Goal: Task Accomplishment & Management: Manage account settings

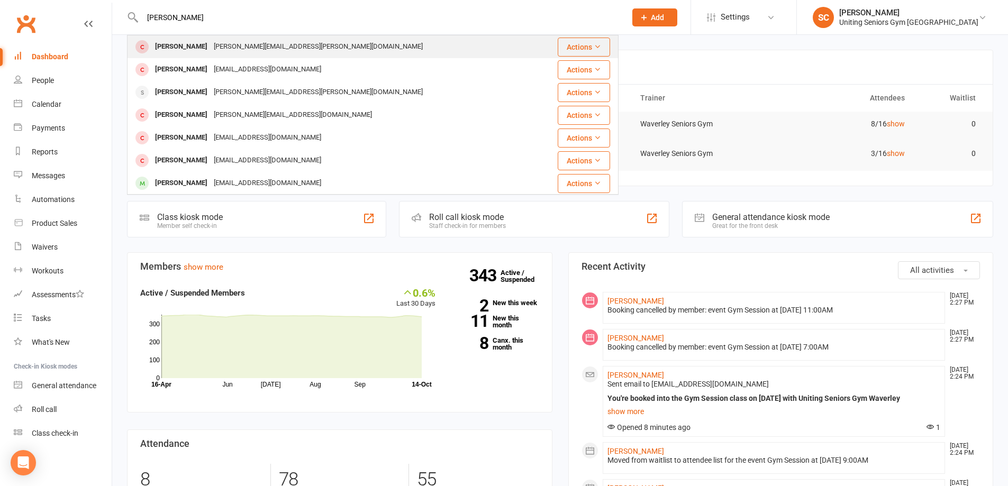
type input "[PERSON_NAME]"
click at [195, 48] on div "[PERSON_NAME]" at bounding box center [181, 46] width 59 height 15
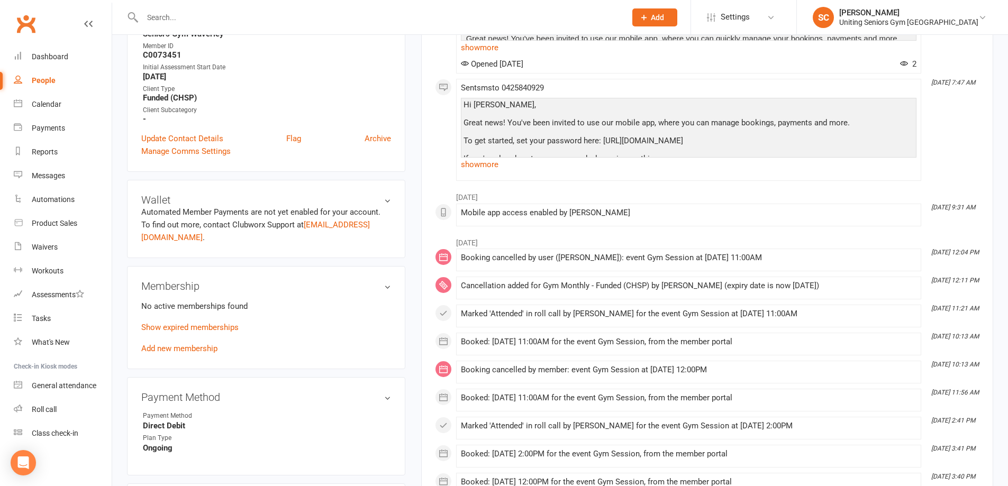
scroll to position [317, 0]
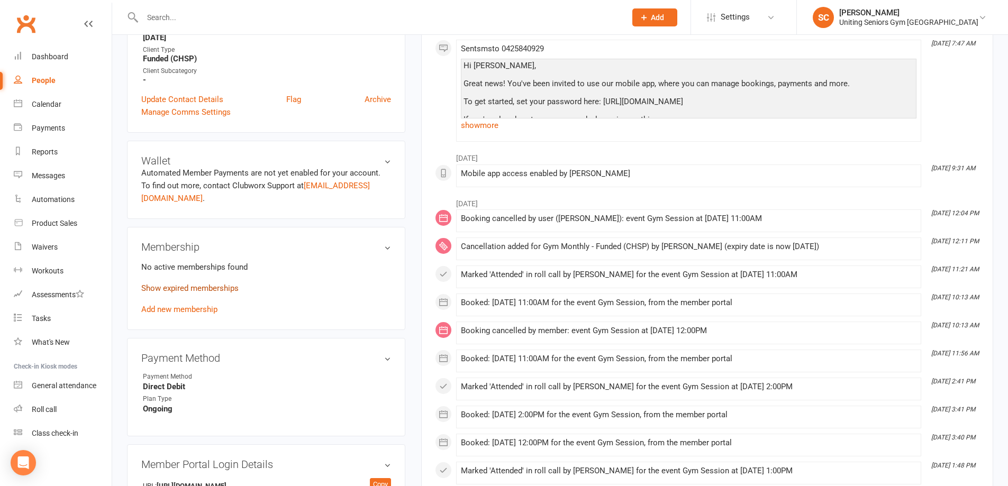
click at [221, 284] on link "Show expired memberships" at bounding box center [189, 289] width 97 height 10
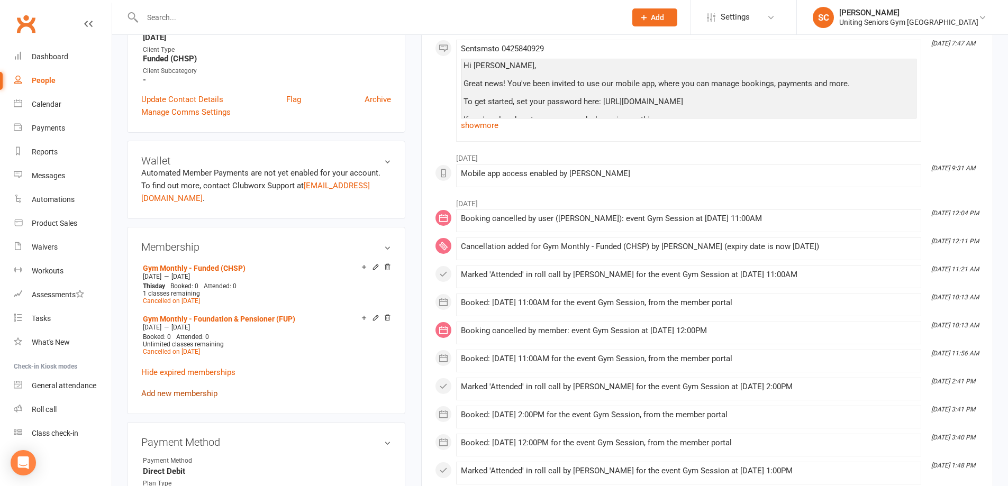
click at [185, 389] on link "Add new membership" at bounding box center [179, 394] width 76 height 10
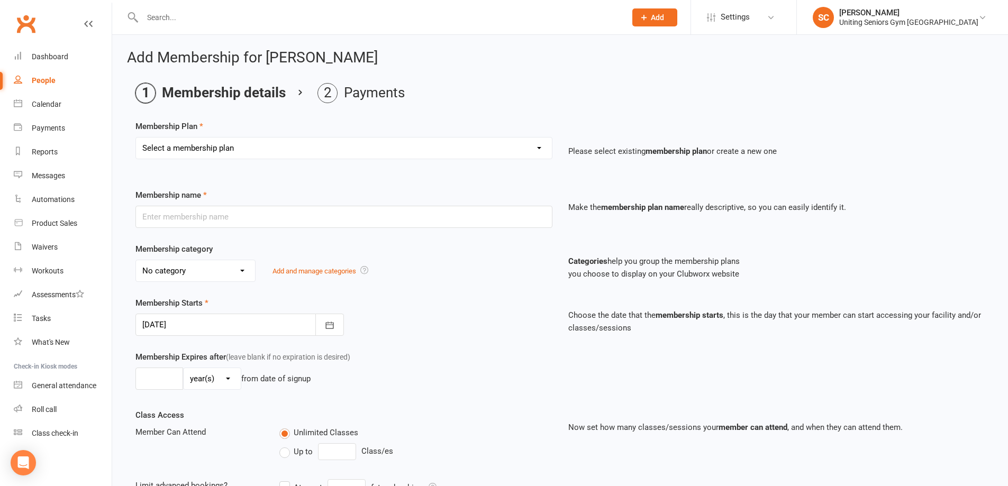
click at [202, 145] on select "Select a membership plan Create new Membership Plan Initial Assessment + Set Up…" at bounding box center [344, 148] width 416 height 21
select select "16"
click at [136, 138] on select "Select a membership plan Create new Membership Plan Initial Assessment + Set Up…" at bounding box center [344, 148] width 416 height 21
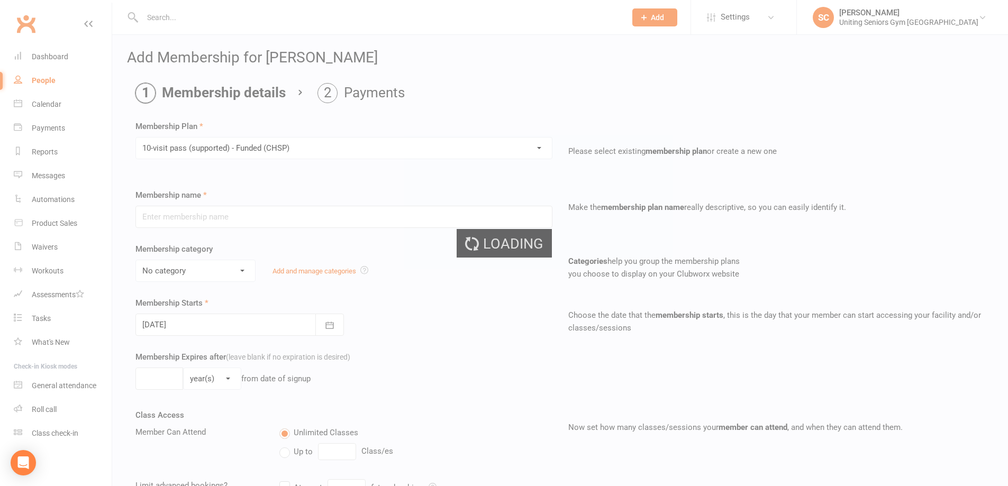
type input "10-visit pass (supported) - Funded (CHSP)"
select select "0"
type input "0"
select select "2"
type input "1"
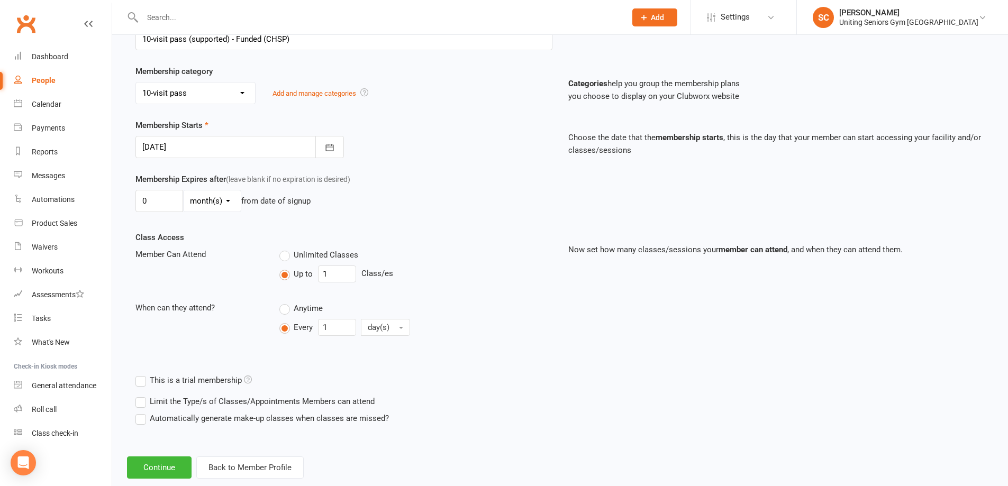
scroll to position [200, 0]
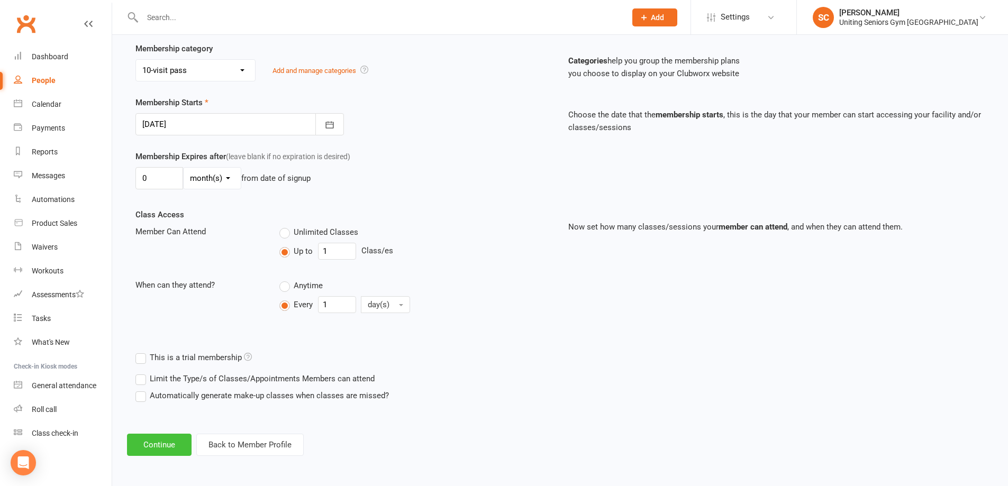
click at [166, 451] on button "Continue" at bounding box center [159, 445] width 65 height 22
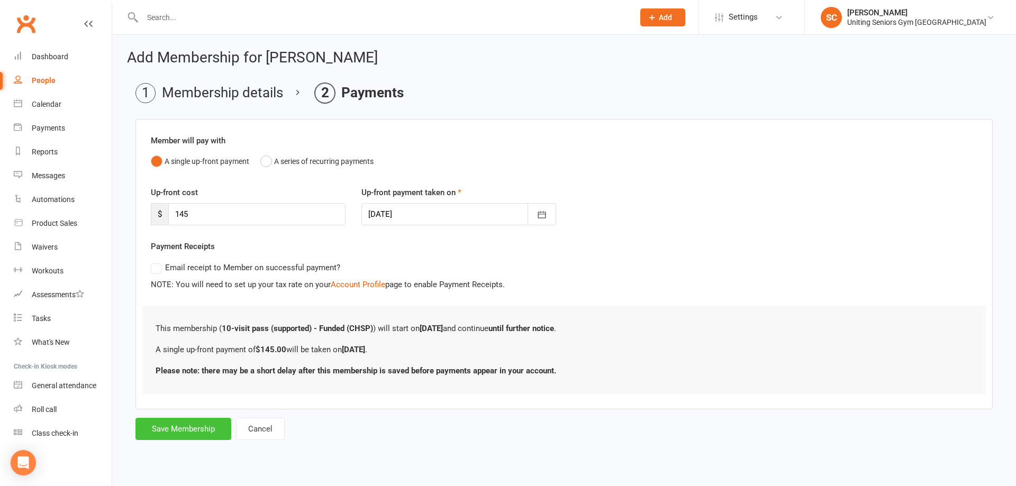
click at [218, 425] on button "Save Membership" at bounding box center [183, 429] width 96 height 22
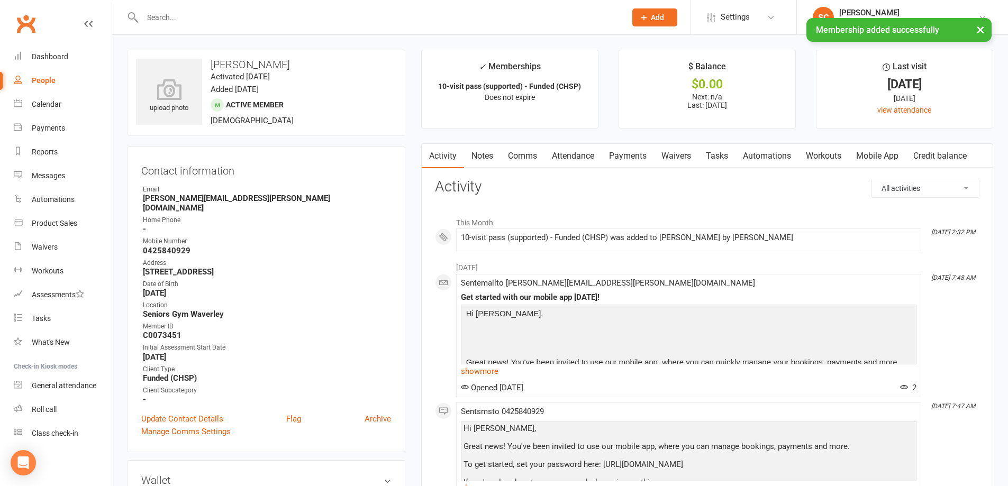
click at [583, 150] on link "Attendance" at bounding box center [572, 156] width 57 height 24
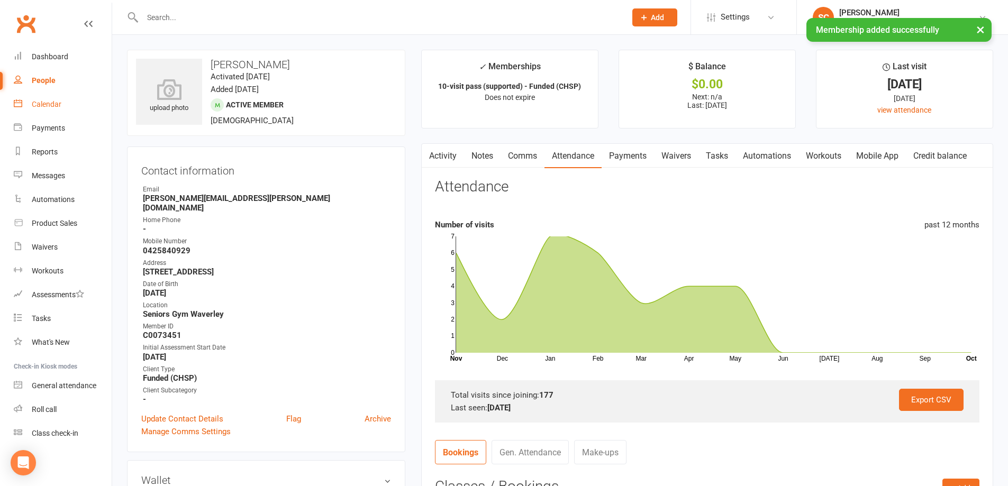
click at [48, 103] on div "Calendar" at bounding box center [47, 104] width 30 height 8
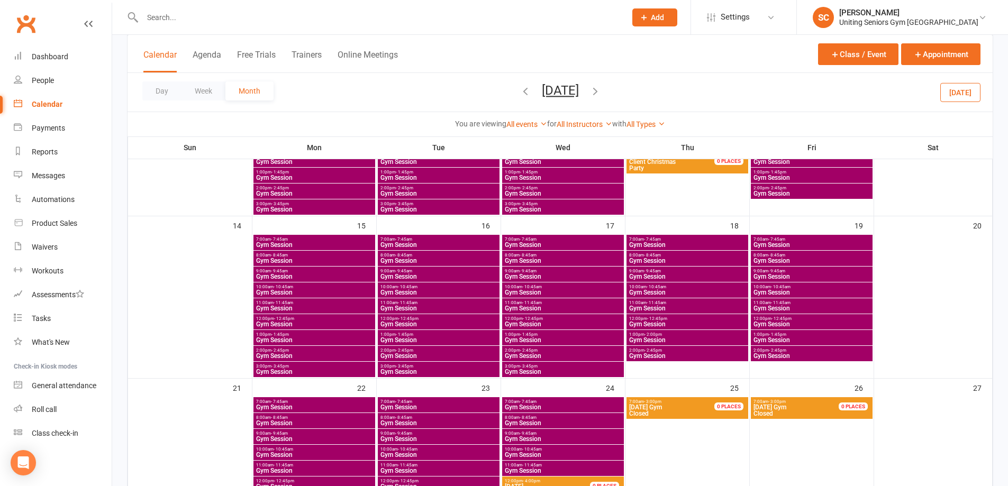
scroll to position [317, 0]
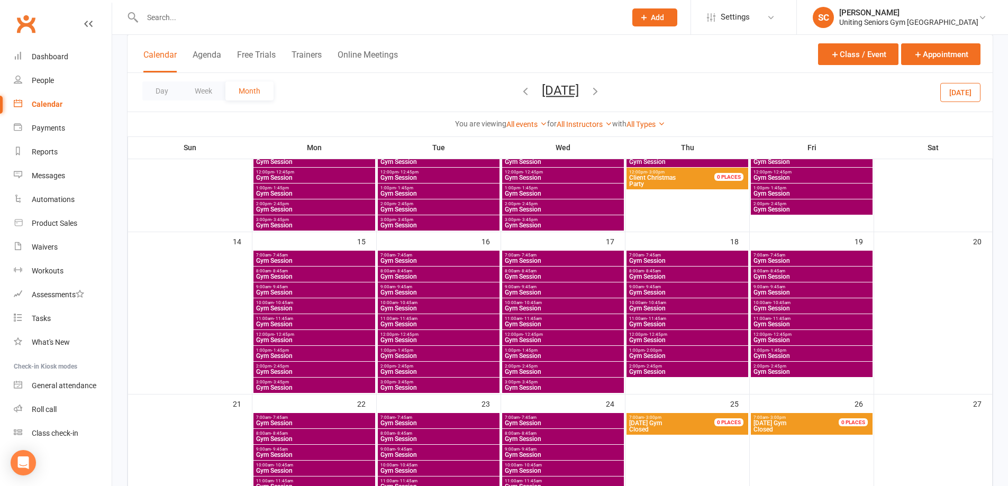
click at [519, 90] on icon "button" at bounding box center [525, 91] width 12 height 12
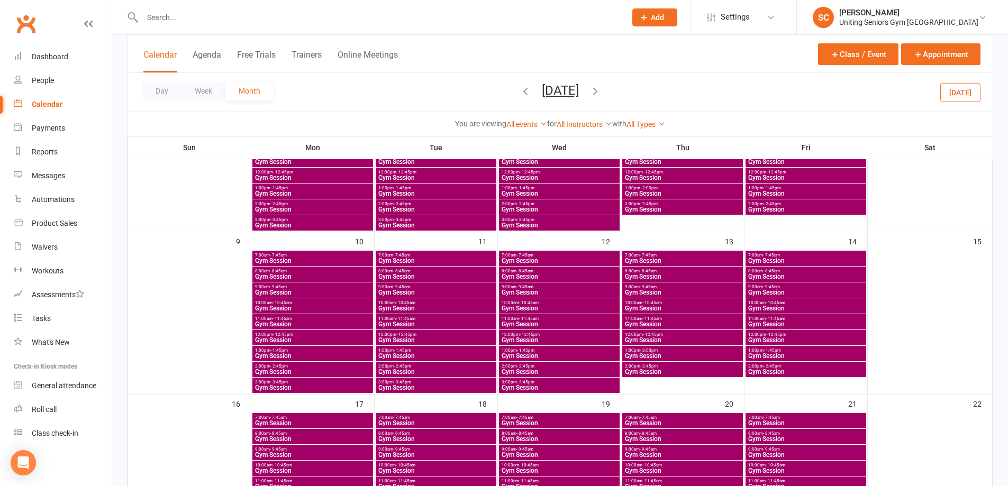
click at [519, 93] on icon "button" at bounding box center [525, 91] width 12 height 12
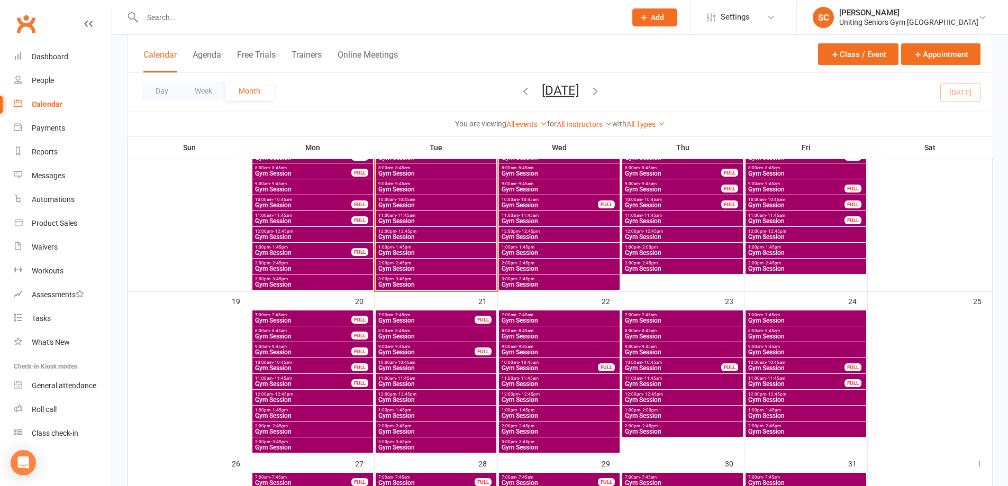
scroll to position [423, 0]
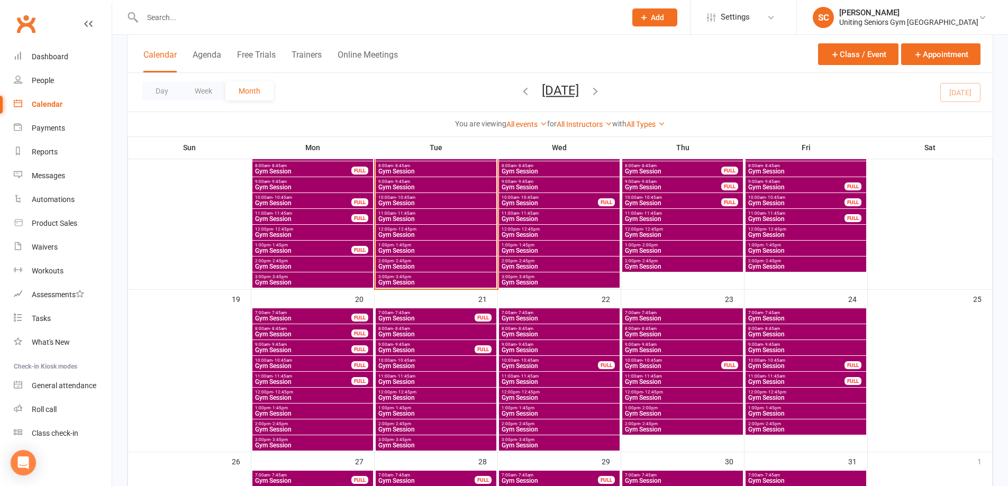
click at [645, 375] on span "- 11:45am" at bounding box center [652, 376] width 20 height 5
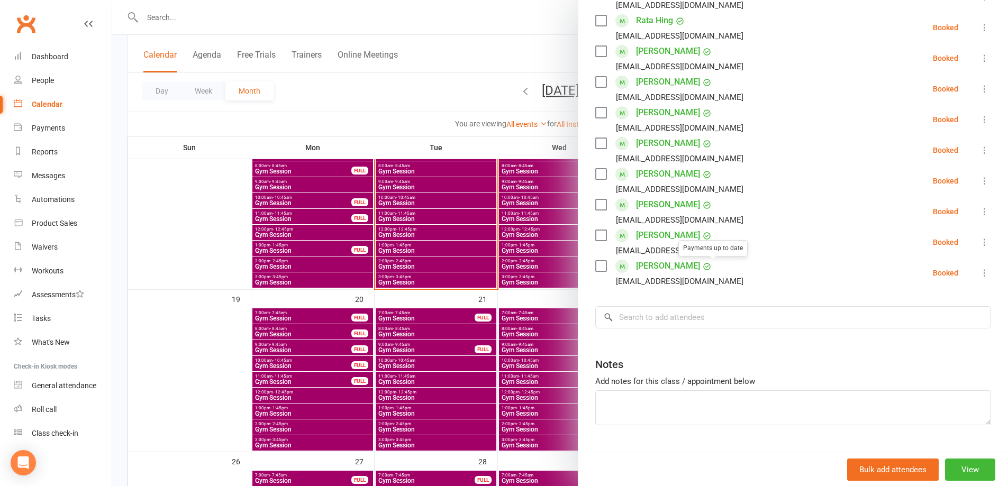
scroll to position [317, 0]
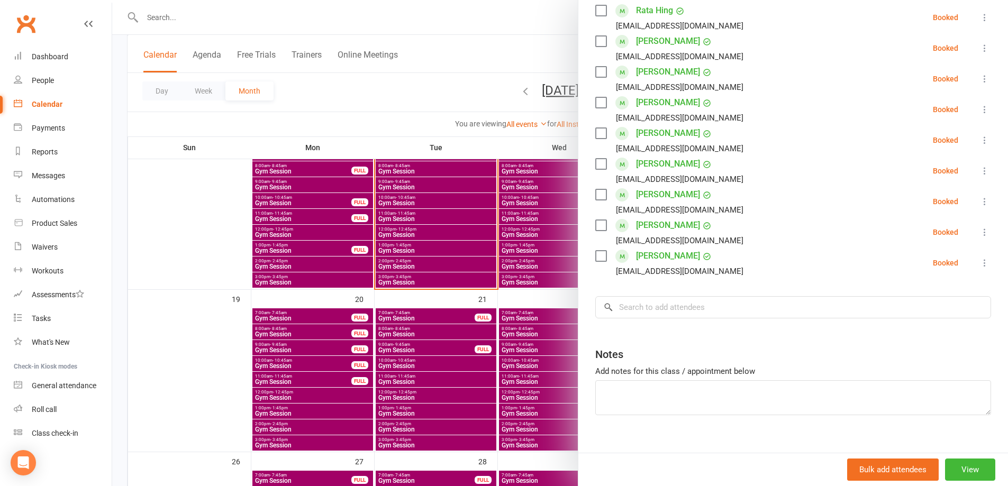
click at [438, 113] on div at bounding box center [559, 243] width 895 height 486
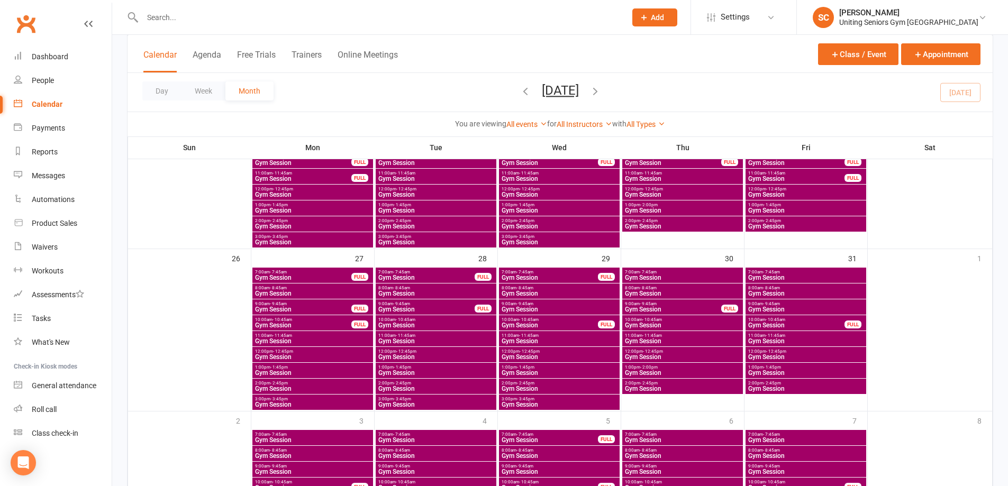
scroll to position [635, 0]
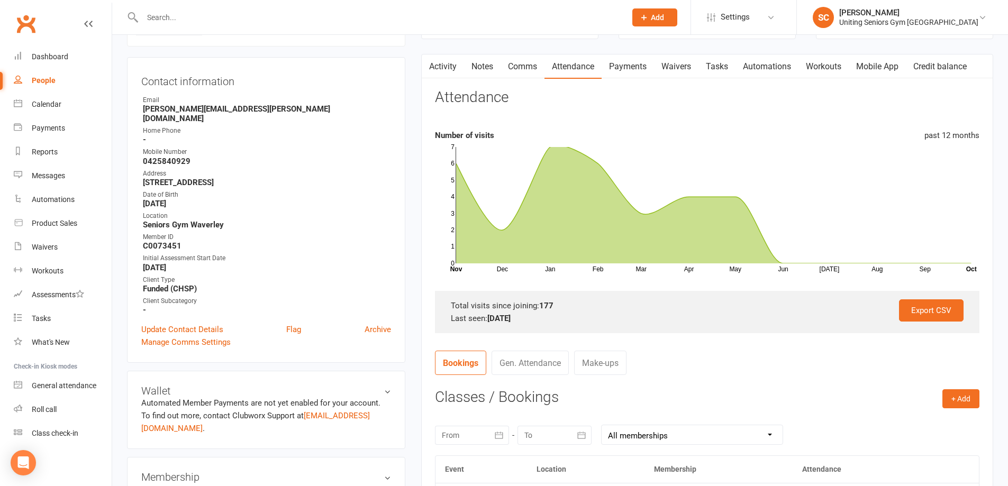
scroll to position [264, 0]
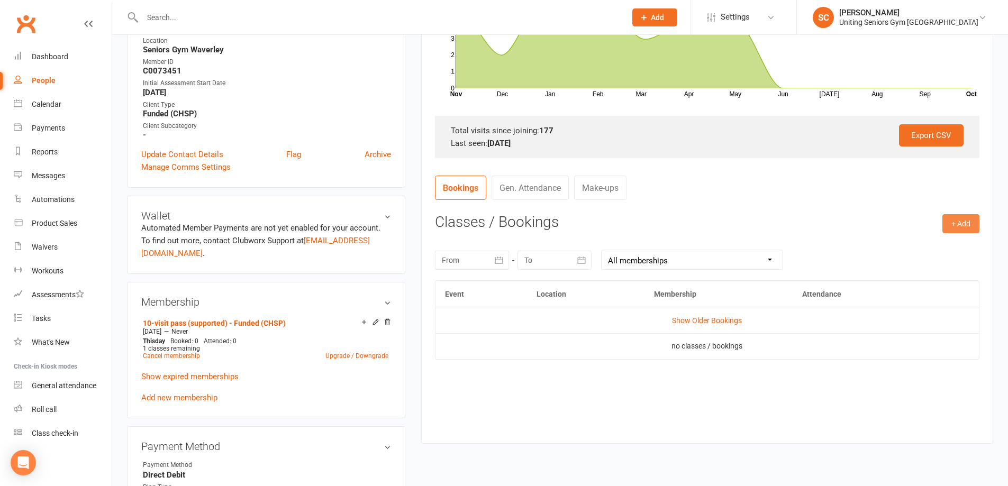
click at [958, 221] on button "+ Add" at bounding box center [960, 223] width 37 height 19
click at [885, 246] on link "Book Event" at bounding box center [926, 247] width 105 height 21
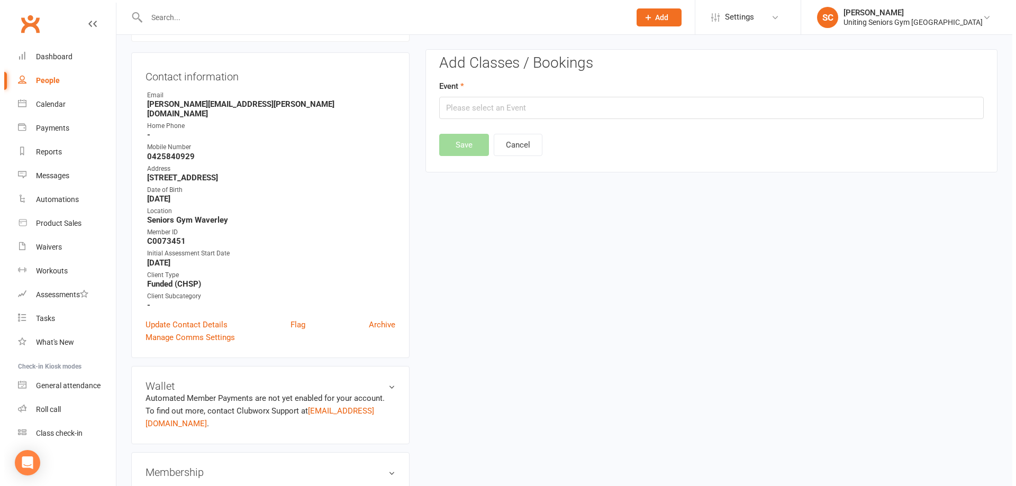
scroll to position [90, 0]
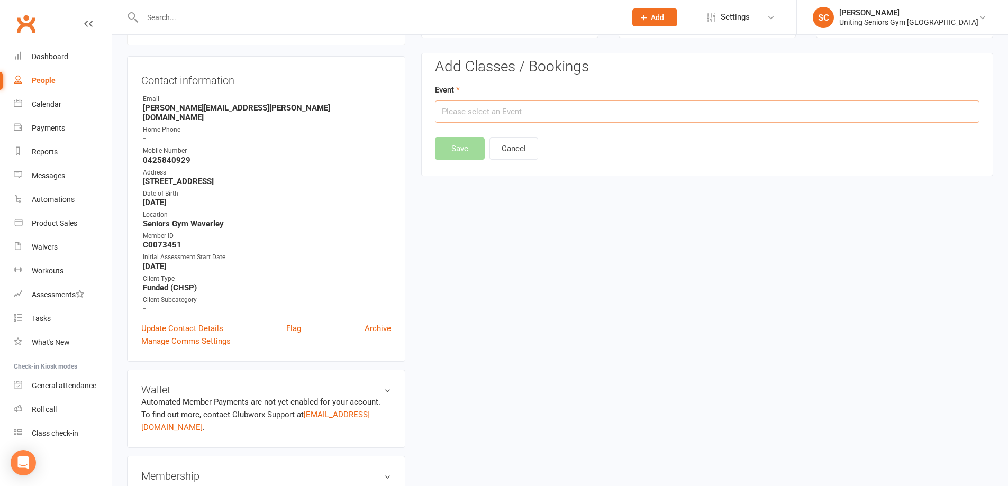
click at [524, 113] on input "text" at bounding box center [707, 111] width 544 height 22
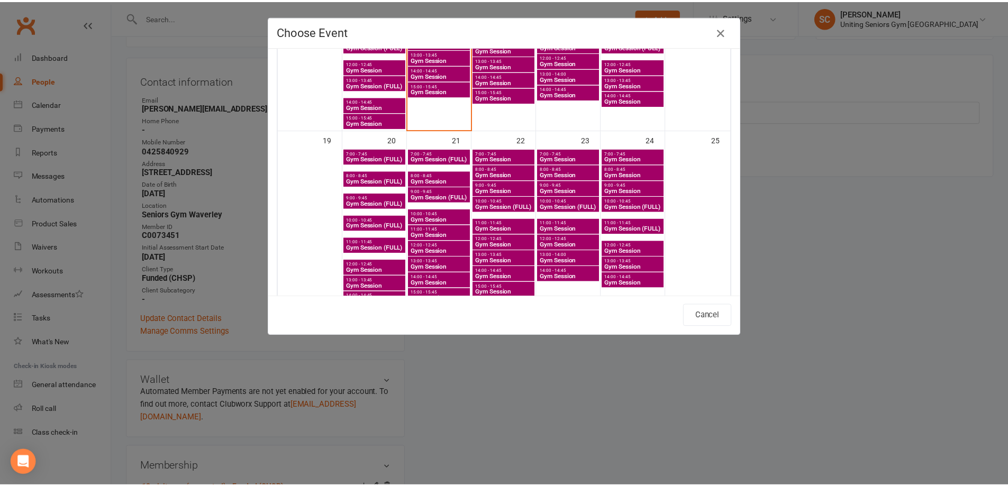
scroll to position [582, 0]
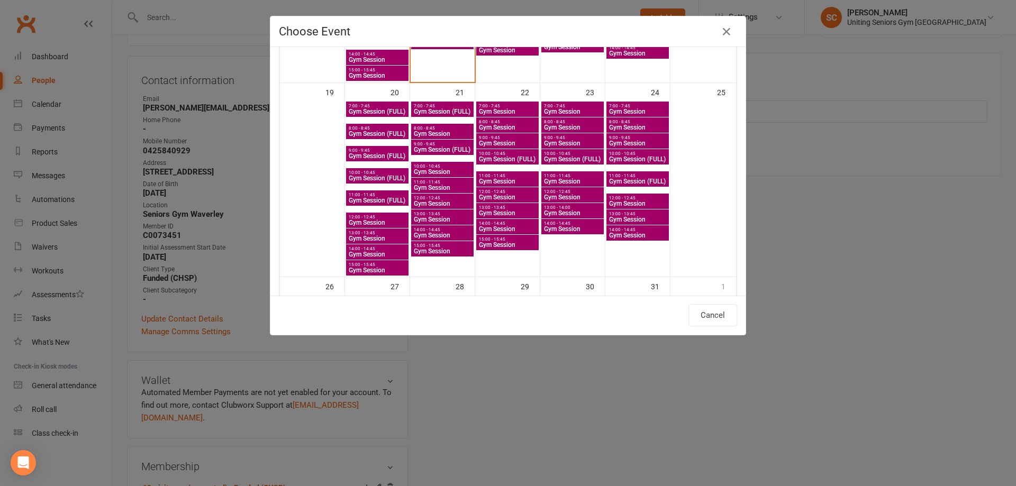
click at [550, 182] on span "Gym Session" at bounding box center [572, 181] width 58 height 6
type input "Gym Session - [DATE] 11:00:00 AM"
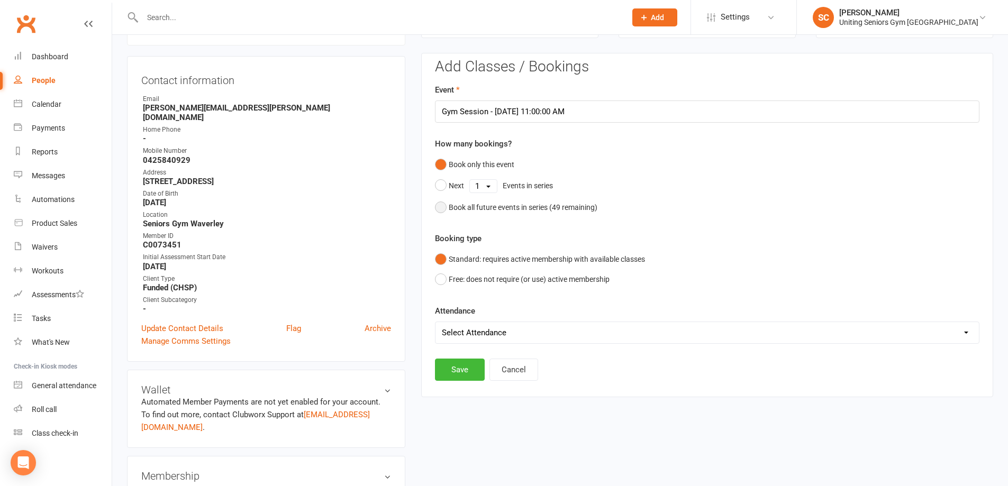
click at [441, 205] on button "Book all future events in series ( 49 remaining)" at bounding box center [516, 207] width 162 height 20
click at [456, 318] on button "Save" at bounding box center [460, 316] width 50 height 22
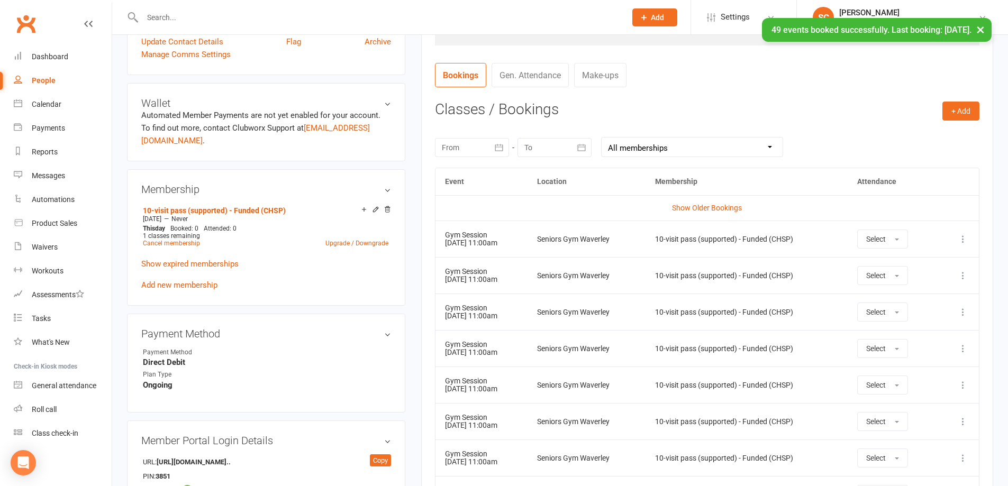
scroll to position [249, 0]
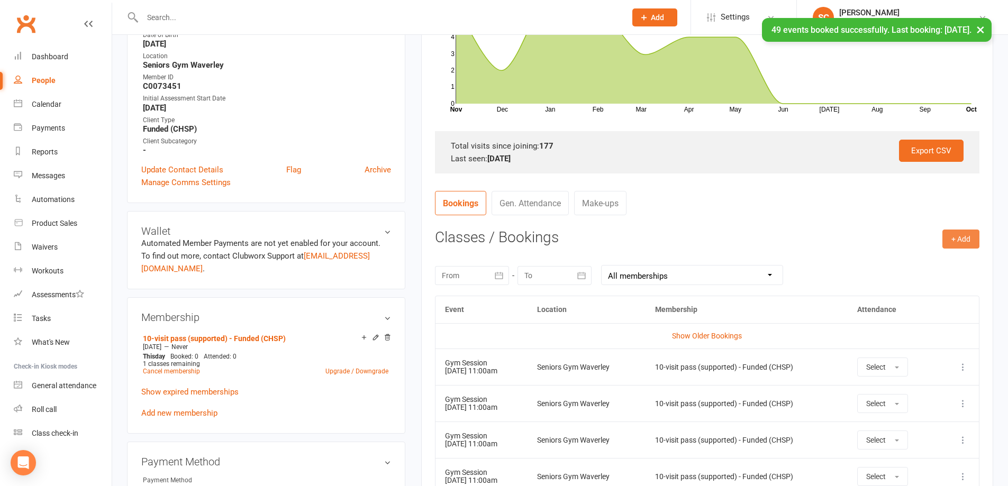
click at [958, 240] on button "+ Add" at bounding box center [960, 239] width 37 height 19
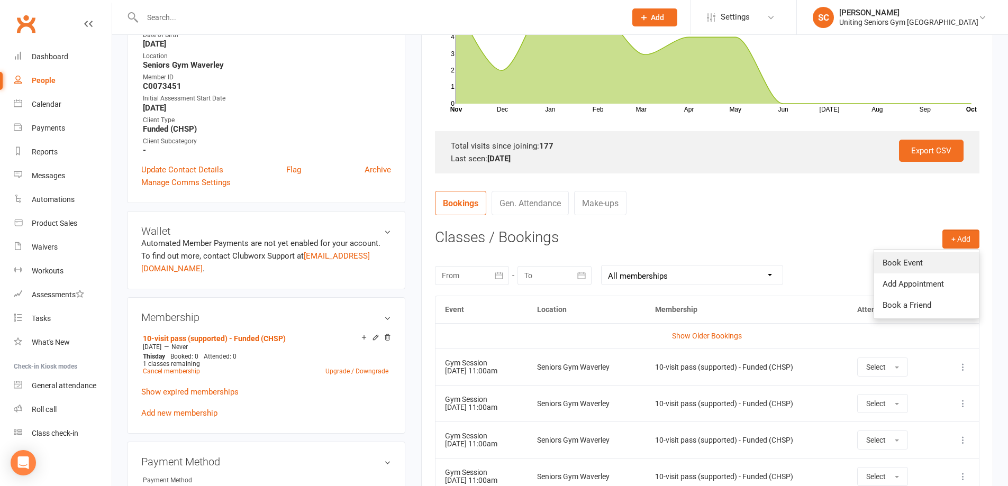
click at [896, 264] on link "Book Event" at bounding box center [926, 262] width 105 height 21
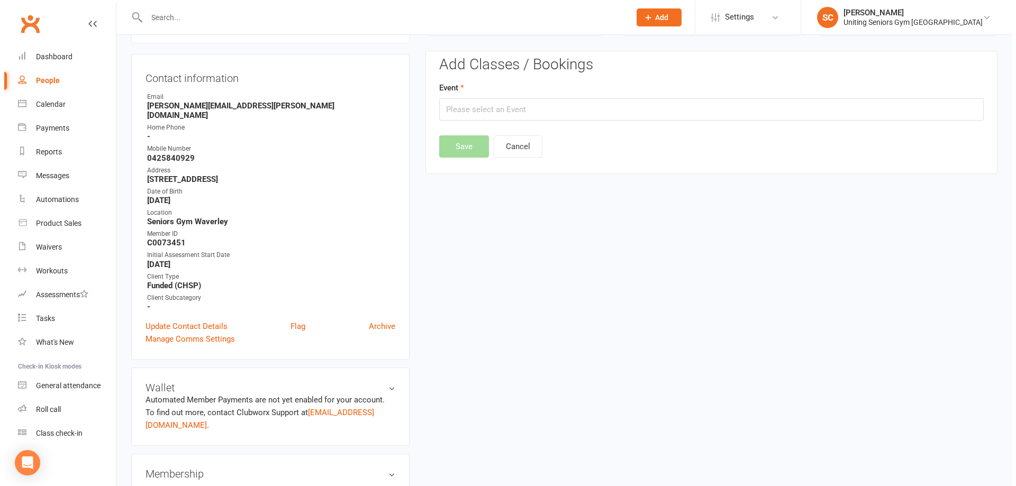
scroll to position [90, 0]
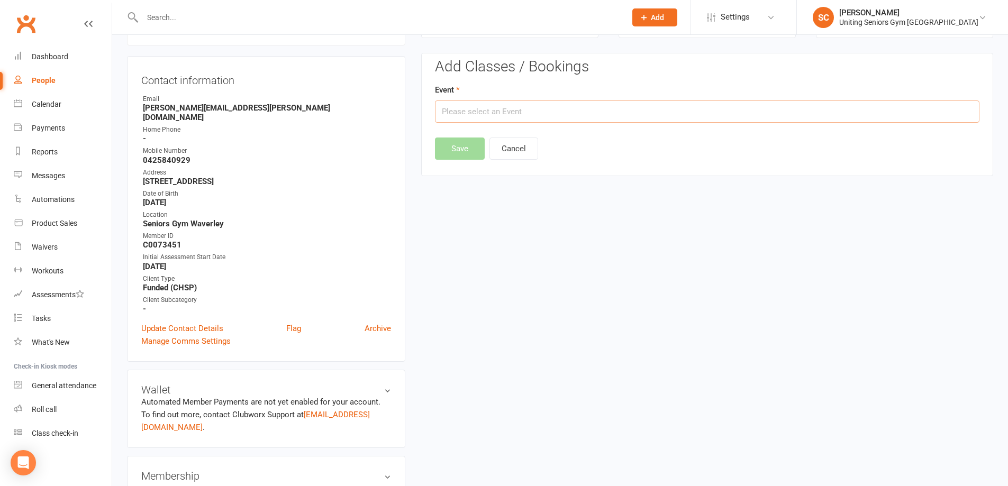
click at [533, 103] on input "text" at bounding box center [707, 111] width 544 height 22
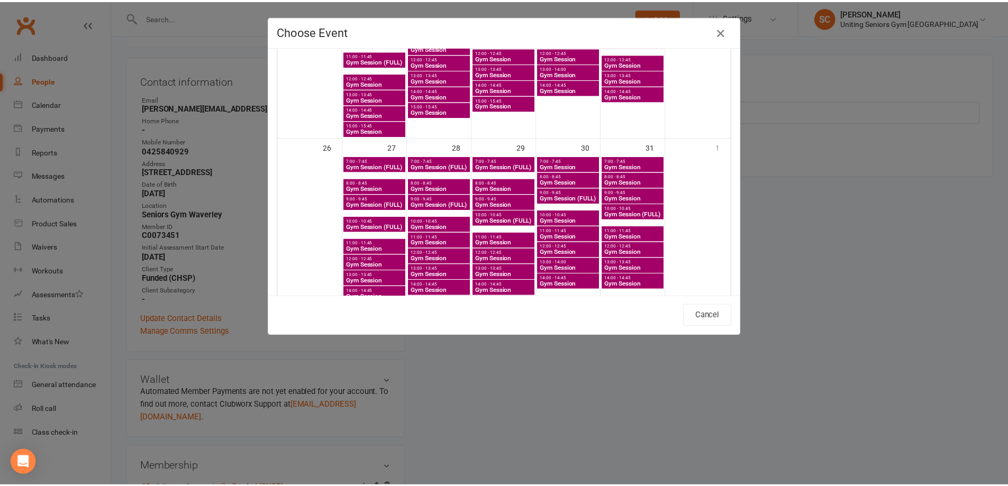
scroll to position [741, 0]
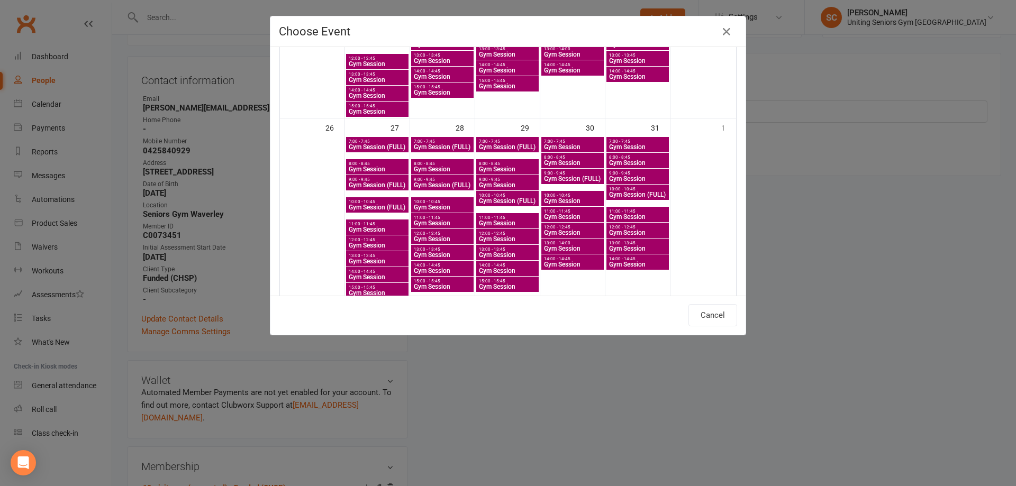
click at [417, 252] on span "Gym Session" at bounding box center [442, 255] width 58 height 6
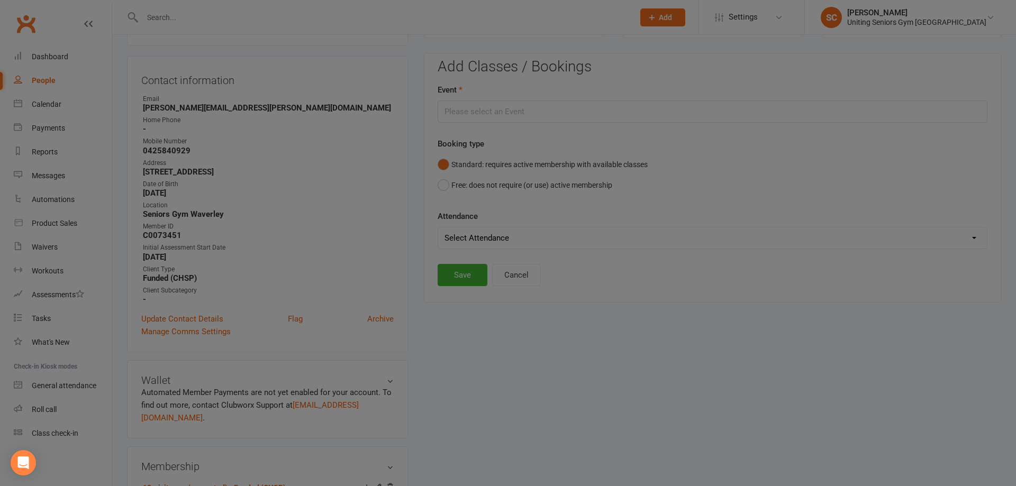
type input "Gym Session - [DATE] 1:00:00 PM"
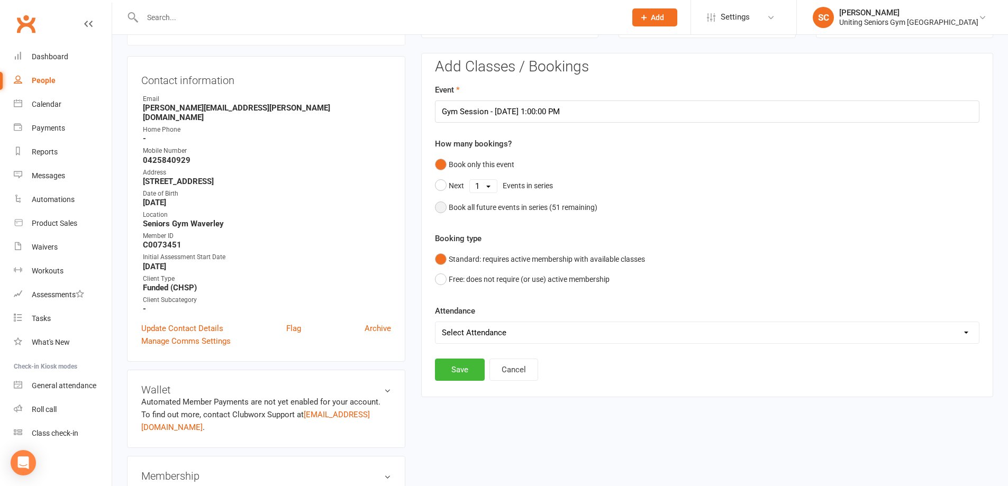
click at [437, 211] on button "Book all future events in series ( 51 remaining)" at bounding box center [516, 207] width 162 height 20
click at [454, 316] on button "Save" at bounding box center [460, 316] width 50 height 22
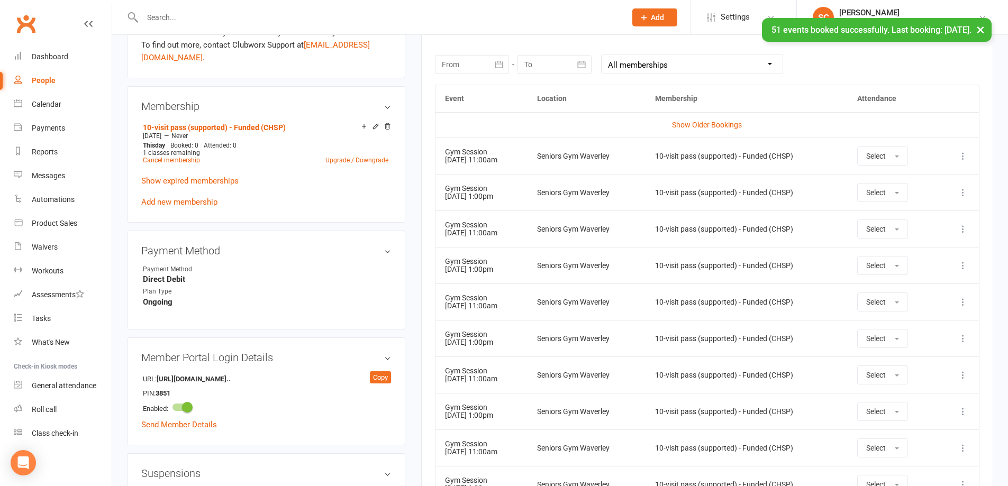
scroll to position [461, 0]
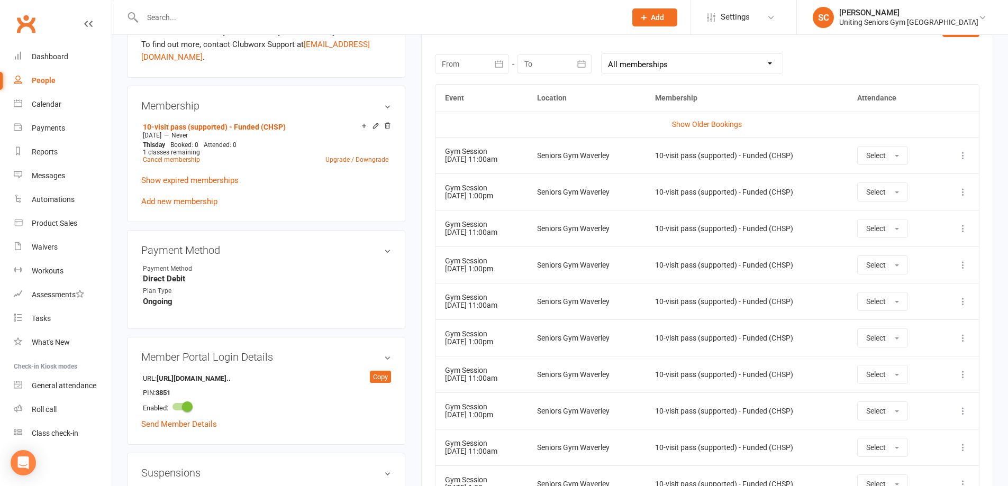
click at [724, 399] on td "10-visit pass (supported) - Funded (CHSP)" at bounding box center [746, 410] width 203 height 36
